Goal: Transaction & Acquisition: Book appointment/travel/reservation

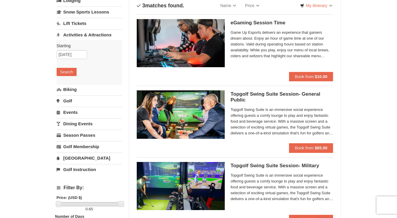
scroll to position [43, 0]
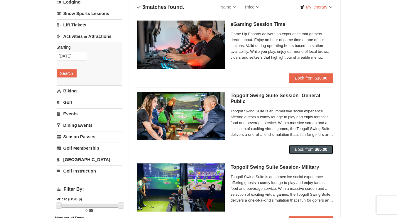
click at [299, 149] on span "Book from" at bounding box center [304, 149] width 19 height 5
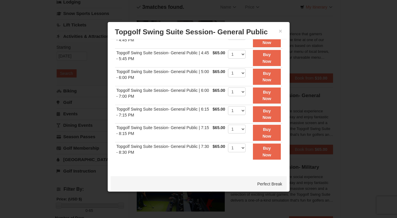
scroll to position [0, 0]
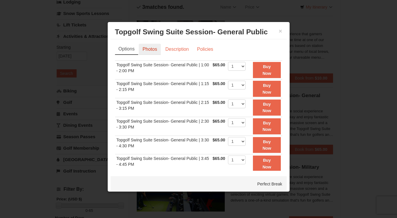
click at [154, 48] on link "Photos" at bounding box center [150, 49] width 22 height 11
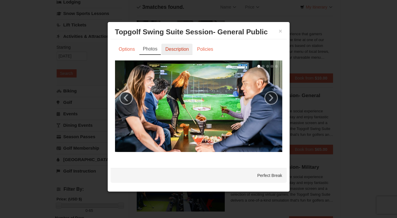
click at [176, 53] on link "Description" at bounding box center [176, 49] width 31 height 11
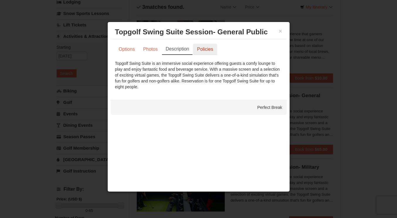
click at [206, 51] on link "Policies" at bounding box center [205, 49] width 24 height 11
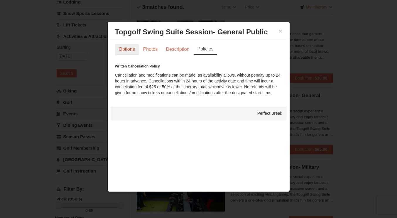
click at [121, 47] on link "Options" at bounding box center [127, 49] width 24 height 11
